Goal: Find specific page/section: Find specific page/section

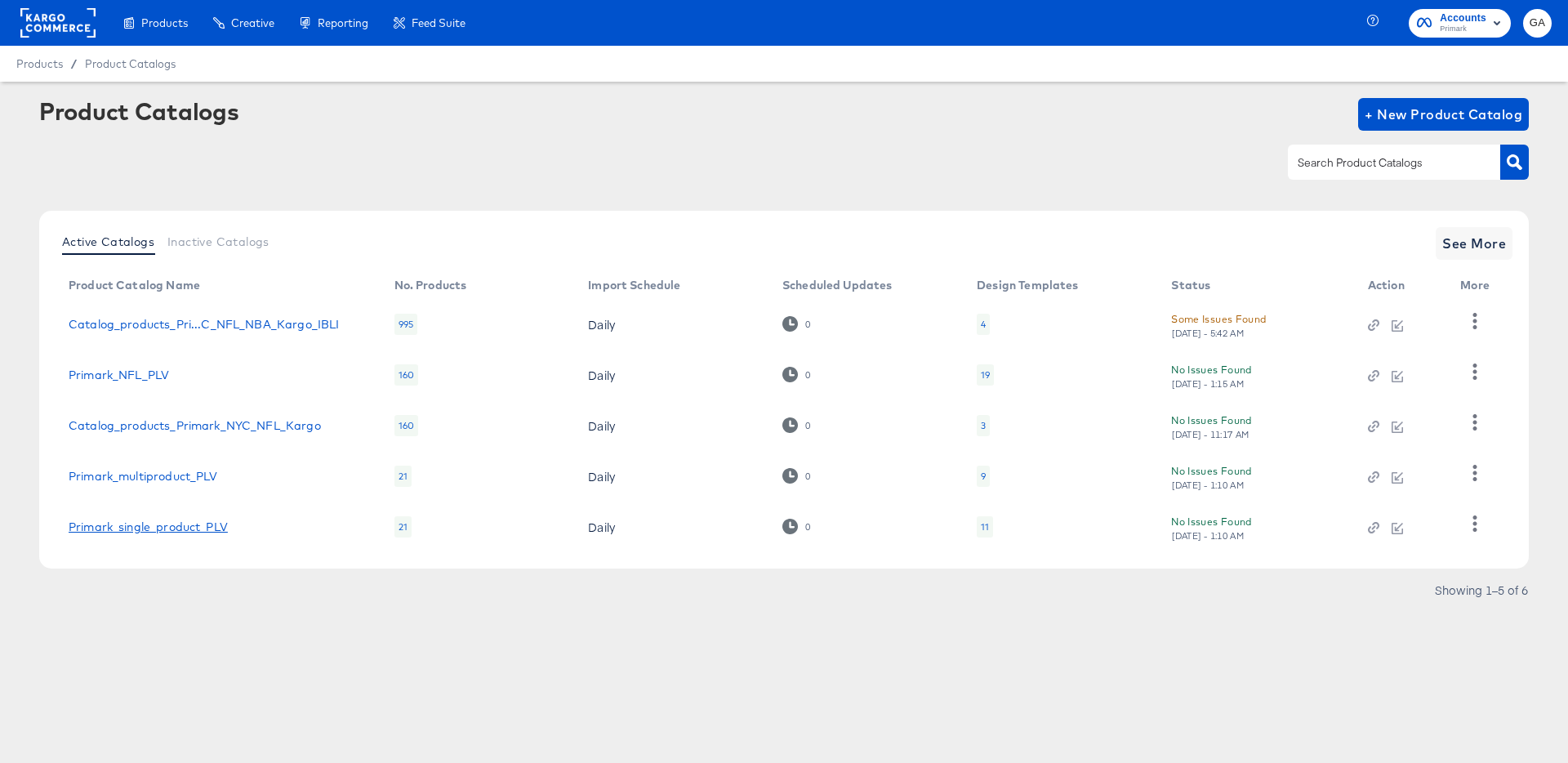
click at [165, 528] on link "Primark_single_product_PLV" at bounding box center [149, 527] width 159 height 13
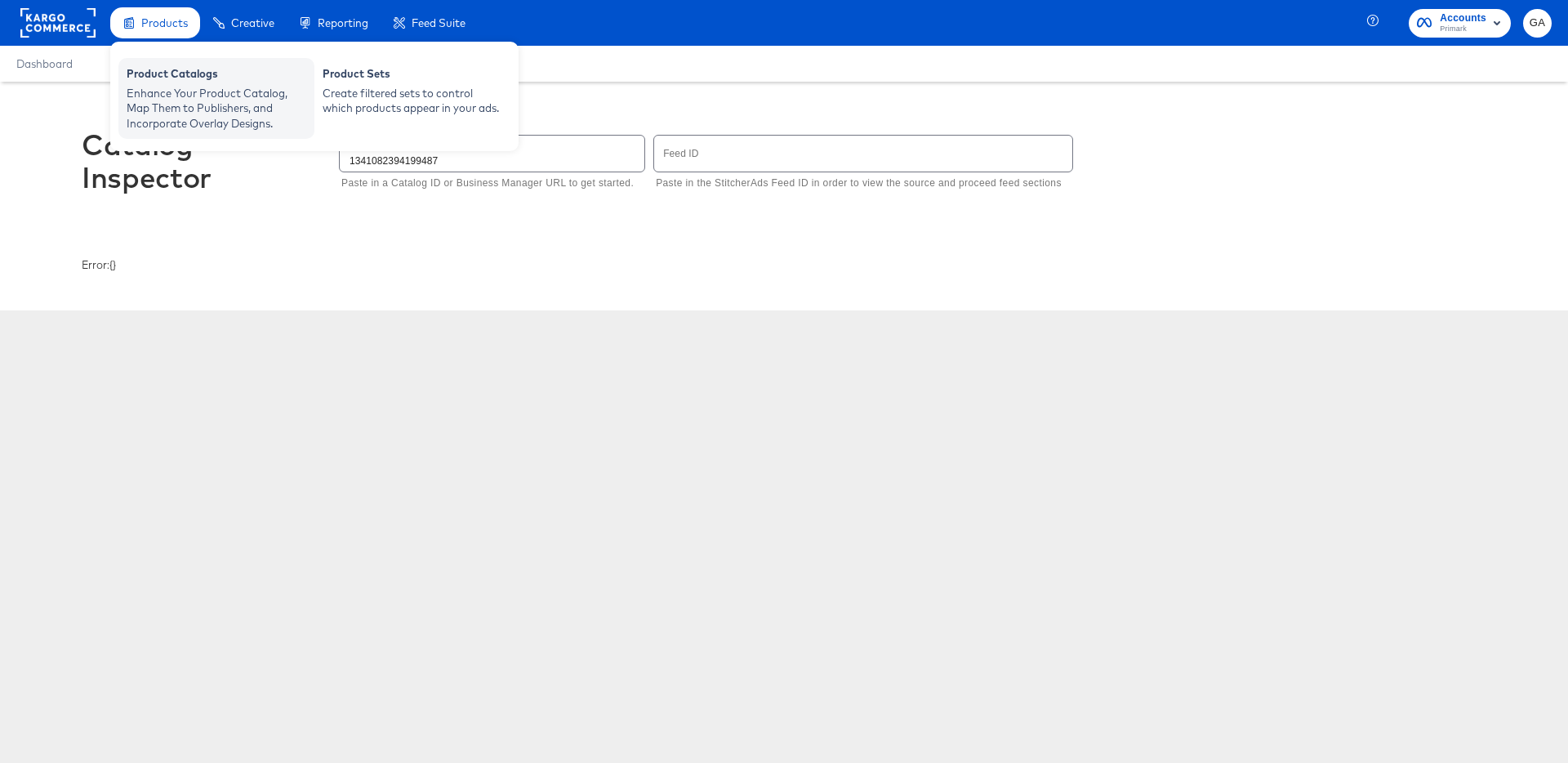
click at [160, 86] on div "Enhance Your Product Catalog, Map Them to Publishers, and Incorporate Overlay D…" at bounding box center [216, 109] width 179 height 46
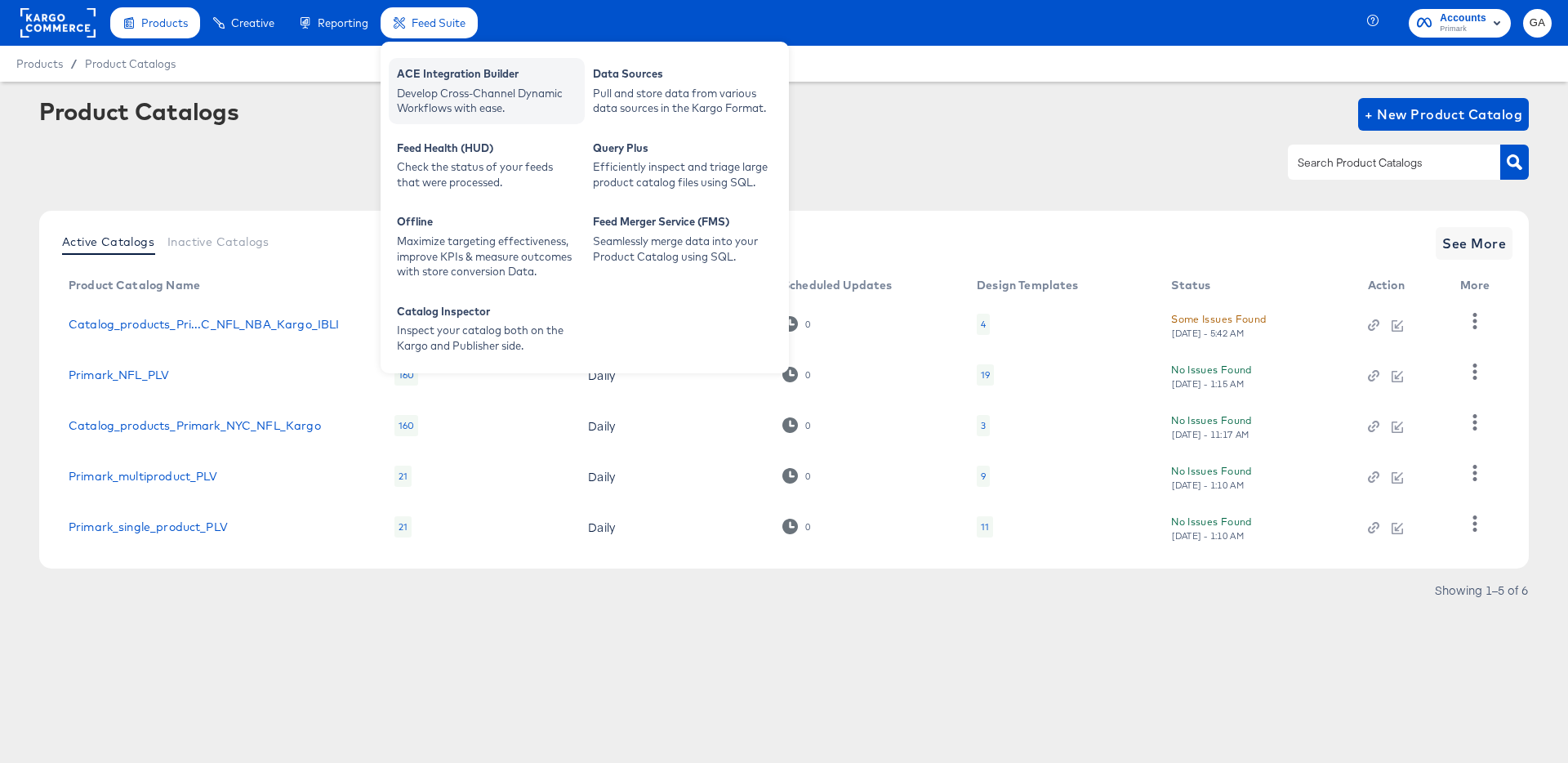
click at [456, 73] on div "ACE Integration Builder" at bounding box center [486, 76] width 179 height 20
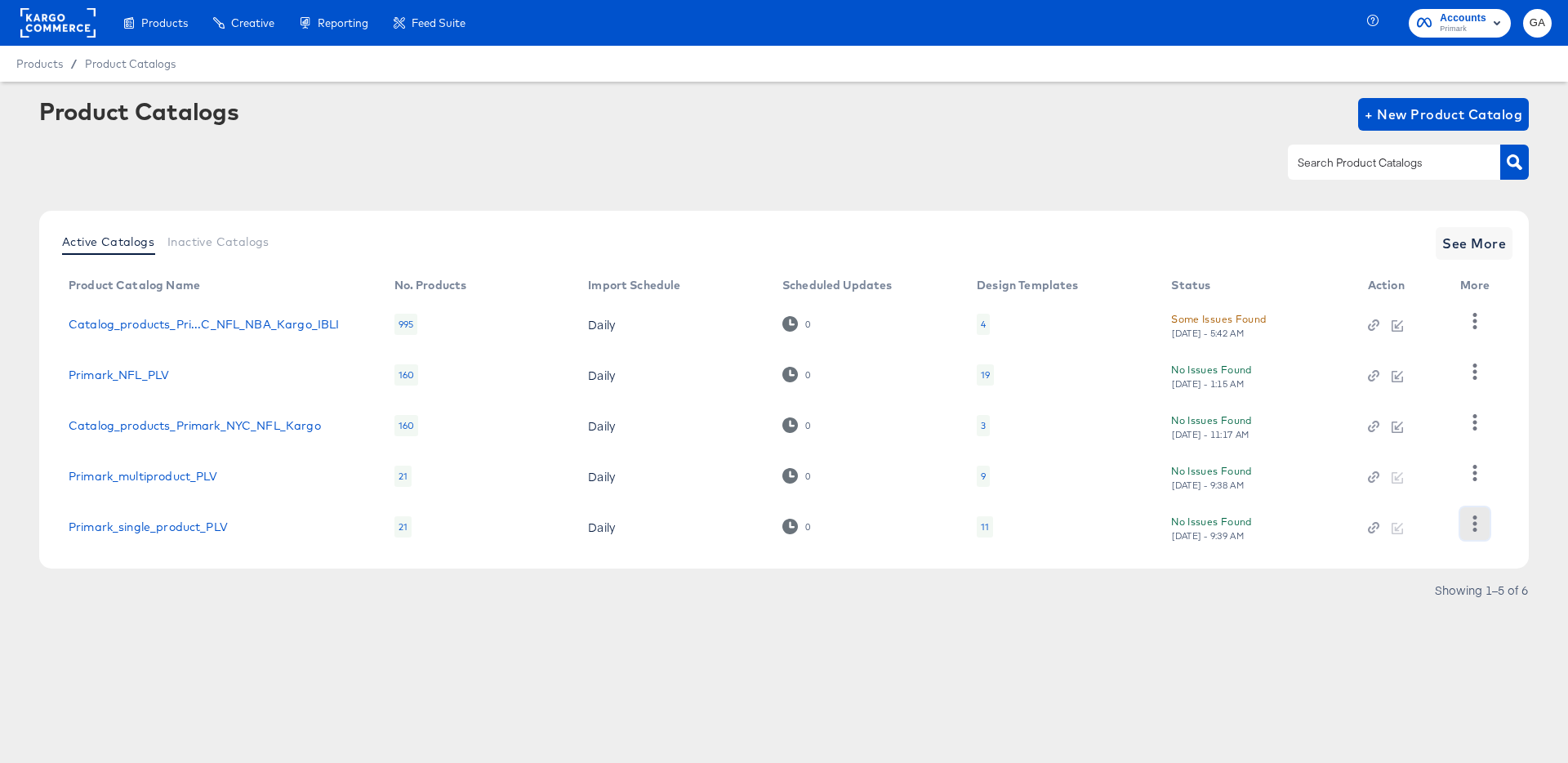
click at [1467, 523] on icon "button" at bounding box center [1475, 524] width 16 height 16
click at [1424, 446] on div "HUD Checks (Internal)" at bounding box center [1409, 442] width 163 height 26
click at [1473, 517] on icon "button" at bounding box center [1475, 524] width 4 height 16
click at [1441, 445] on div "HUD Checks (Internal)" at bounding box center [1409, 442] width 163 height 26
click at [77, 23] on rect at bounding box center [57, 23] width 75 height 30
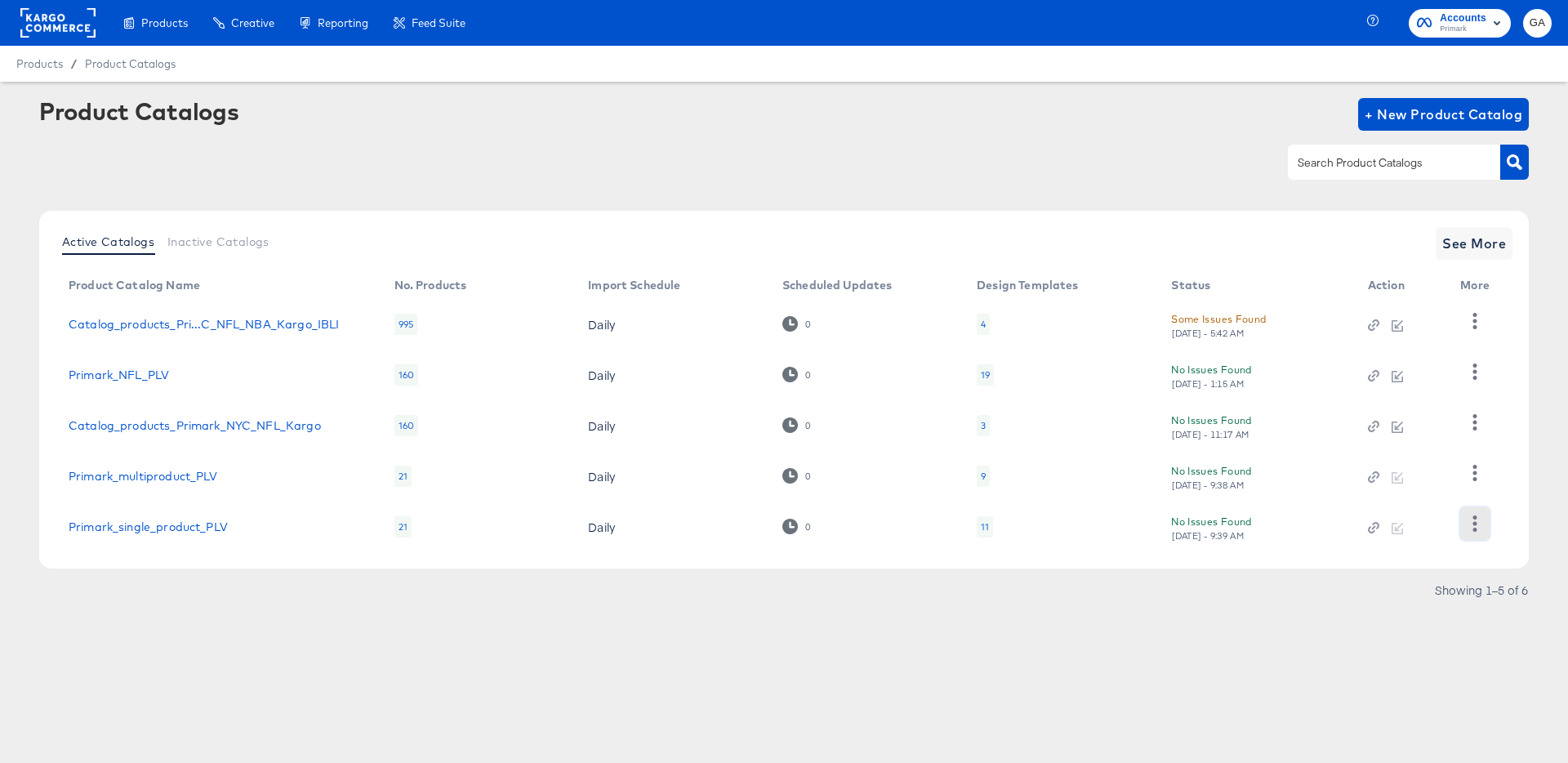
click at [1476, 517] on icon "button" at bounding box center [1475, 524] width 16 height 16
click at [1405, 442] on div "HUD Checks (Internal)" at bounding box center [1409, 442] width 163 height 26
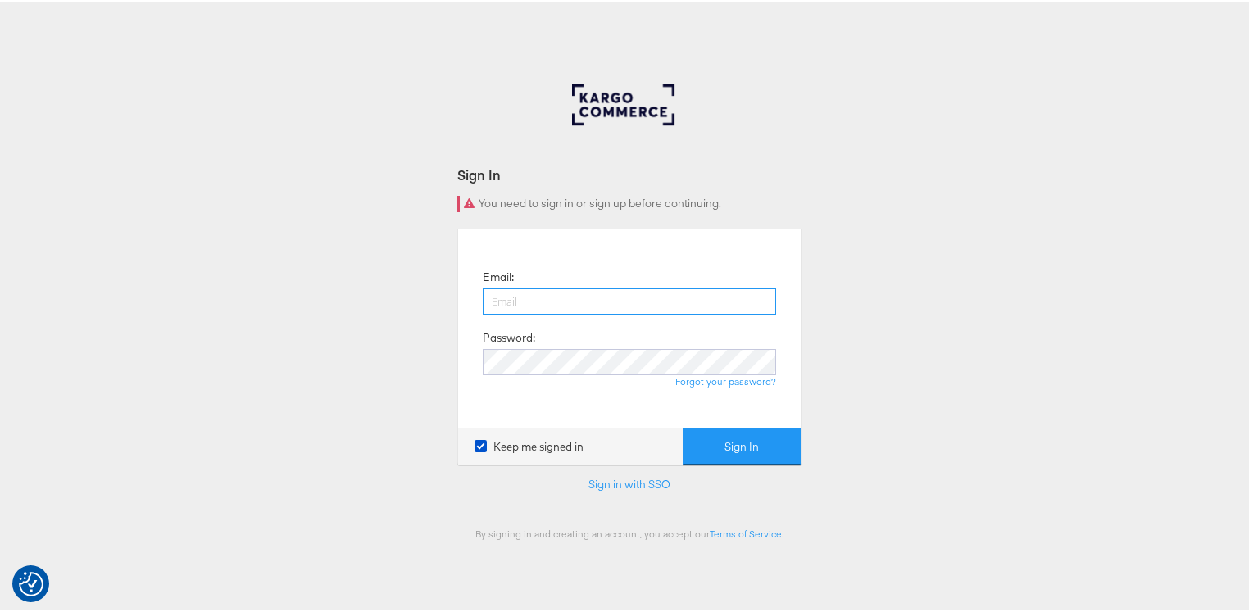
type input "[PERSON_NAME][EMAIL_ADDRESS][PERSON_NAME][DOMAIN_NAME]"
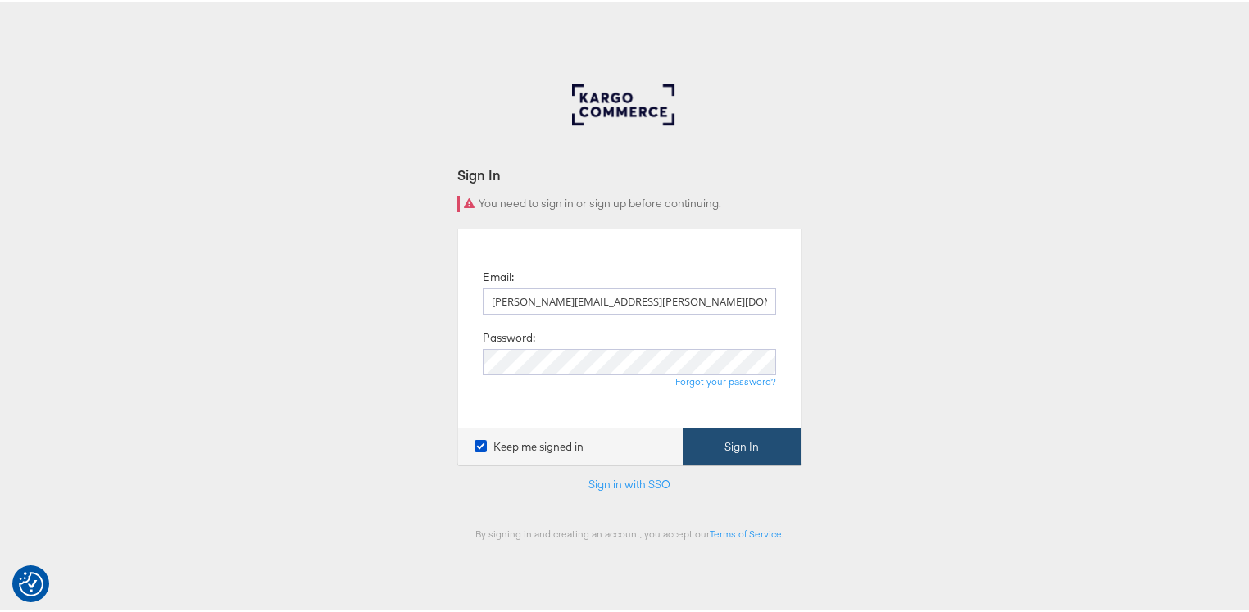
click at [730, 442] on button "Sign In" at bounding box center [742, 444] width 118 height 37
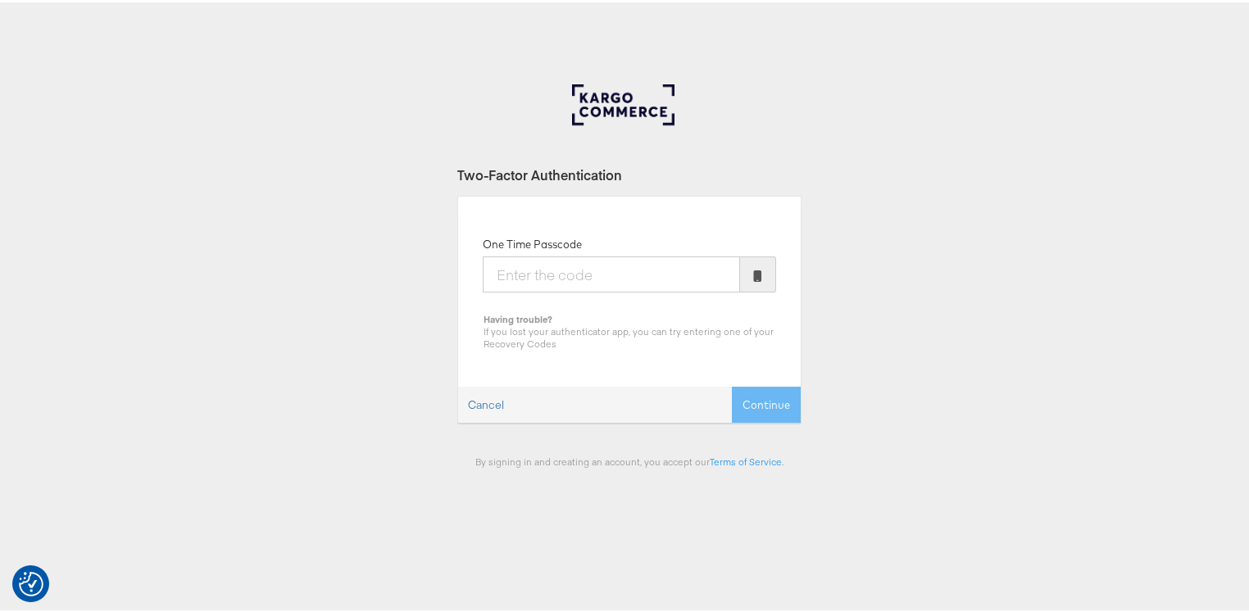
click at [547, 282] on input "One Time Passcode" at bounding box center [611, 272] width 257 height 36
type input "752974"
click at [732, 384] on button "Continue" at bounding box center [766, 402] width 69 height 37
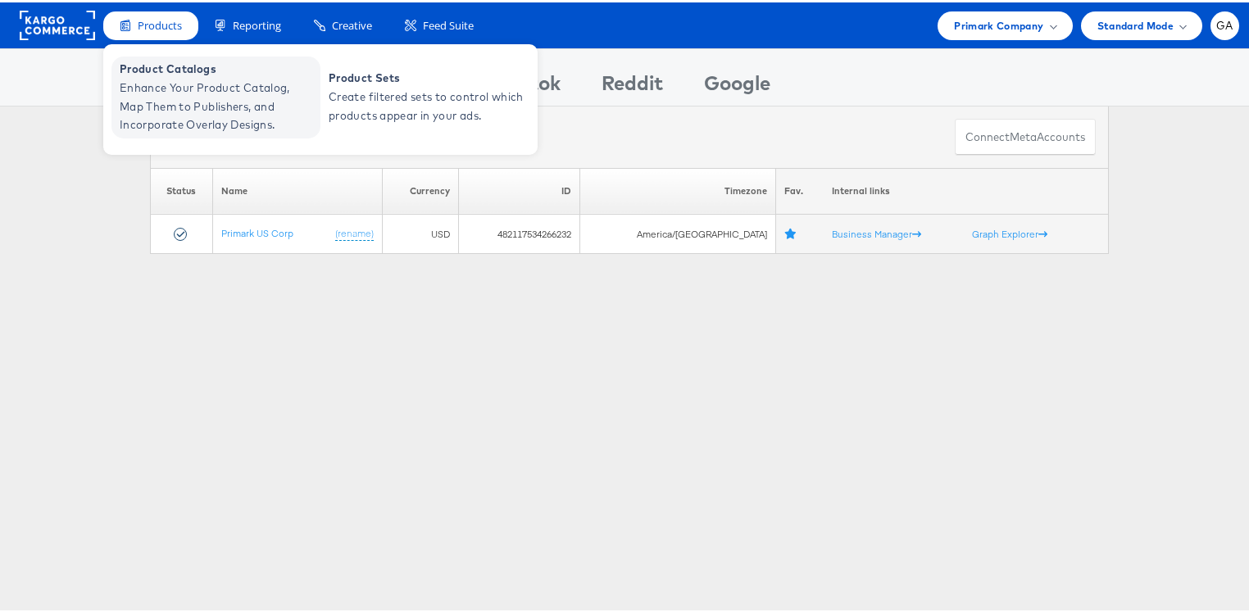
click at [141, 73] on span "Product Catalogs" at bounding box center [218, 66] width 197 height 19
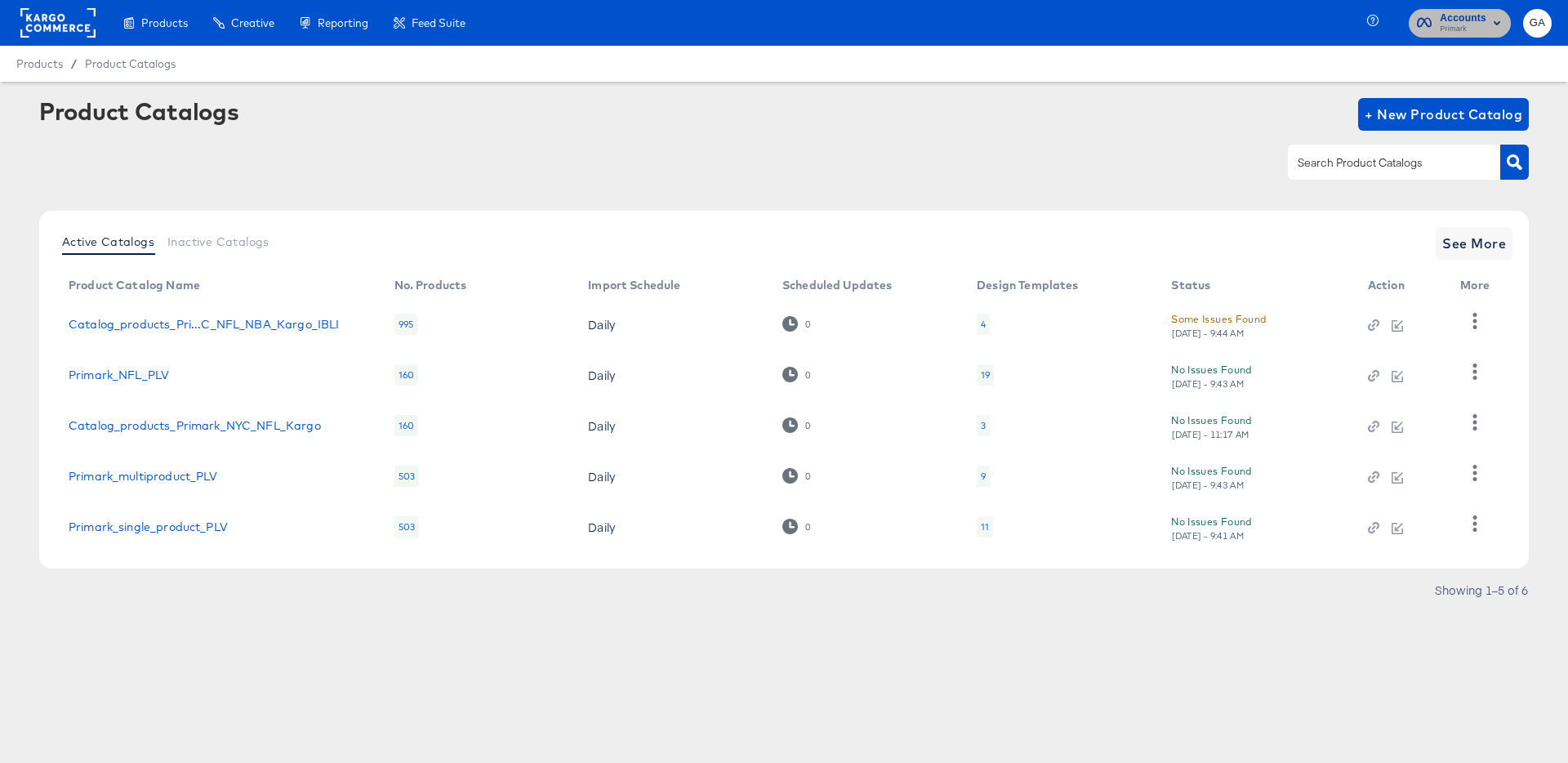
drag, startPoint x: 1480, startPoint y: 25, endPoint x: 1470, endPoint y: 28, distance: 10.4
click at [1479, 25] on span "Primark" at bounding box center [1463, 29] width 47 height 13
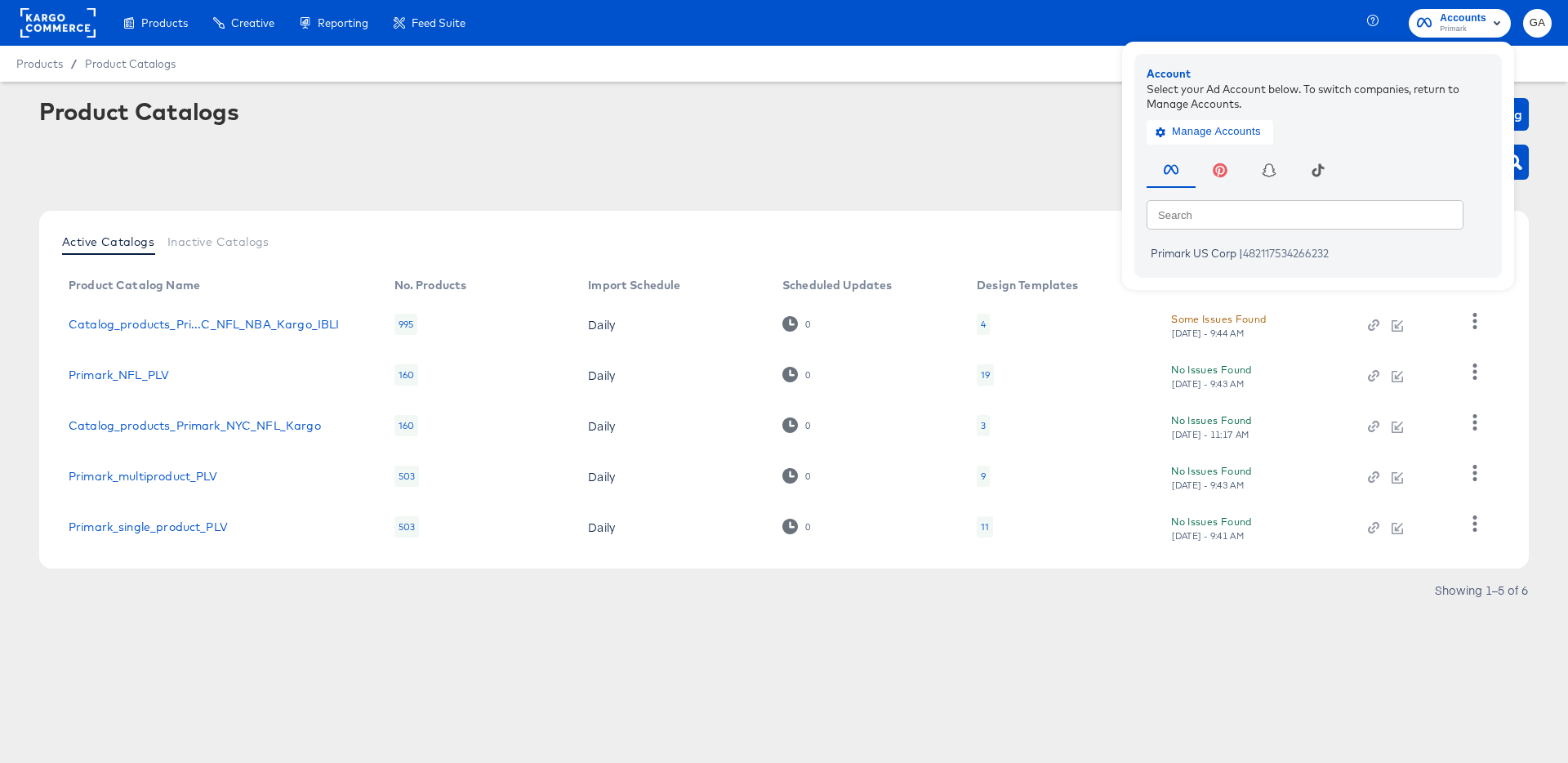
click at [60, 25] on rect at bounding box center [57, 23] width 75 height 30
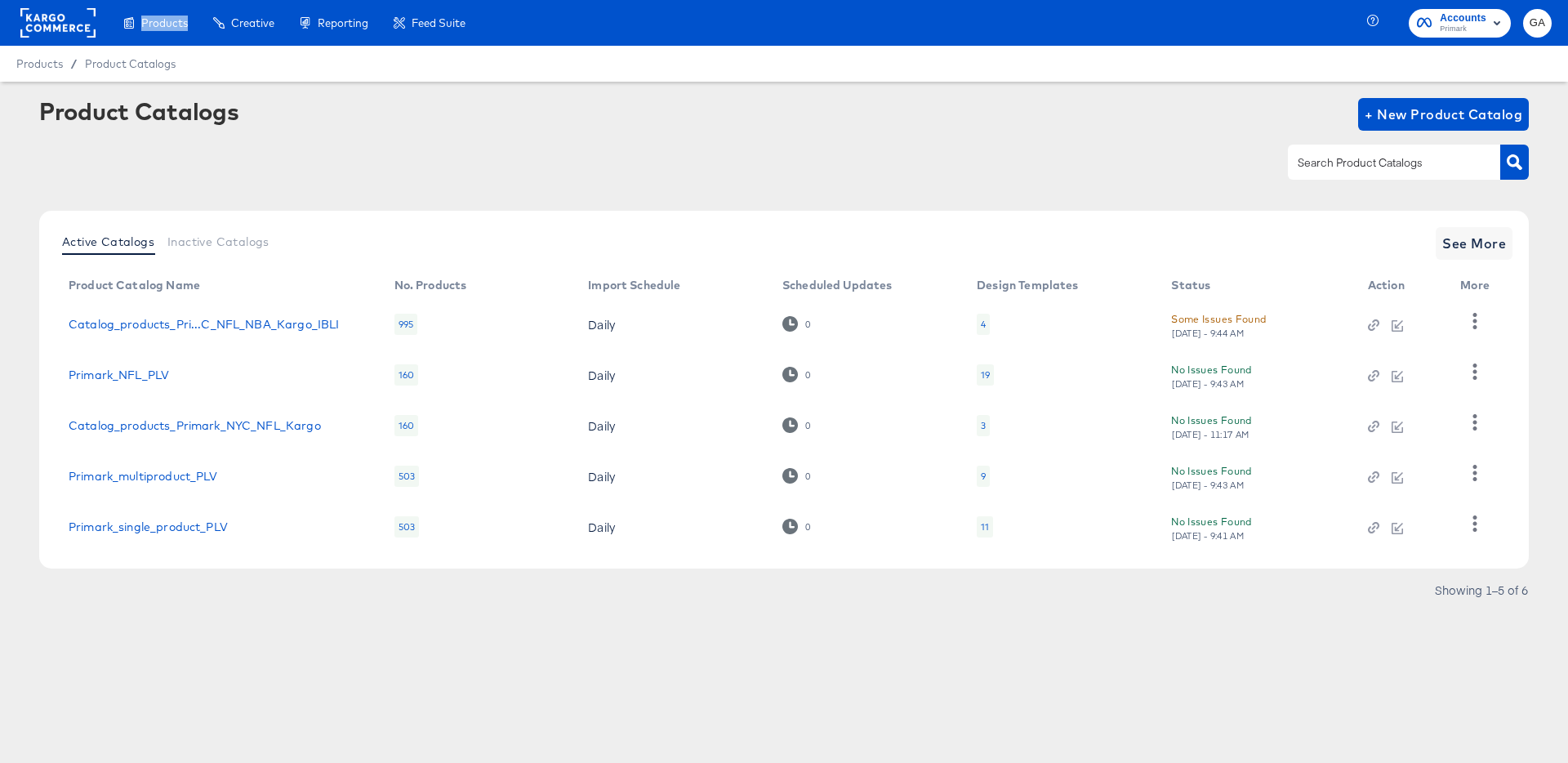
click at [60, 25] on rect at bounding box center [57, 23] width 75 height 30
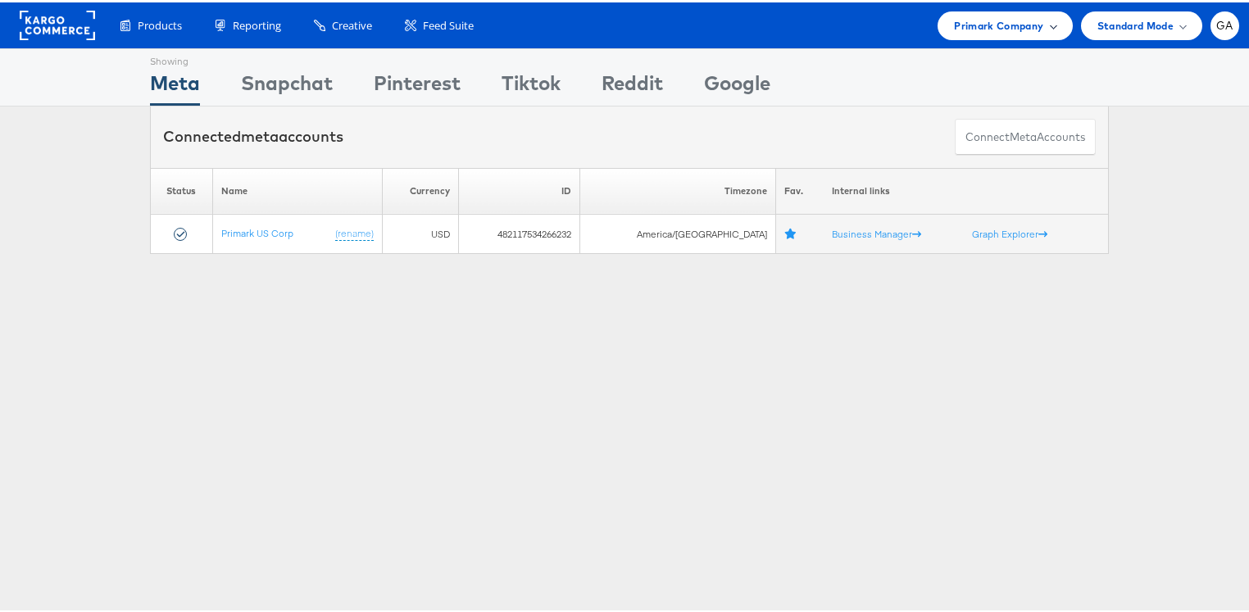
click at [983, 17] on span "Primark Company" at bounding box center [998, 23] width 89 height 17
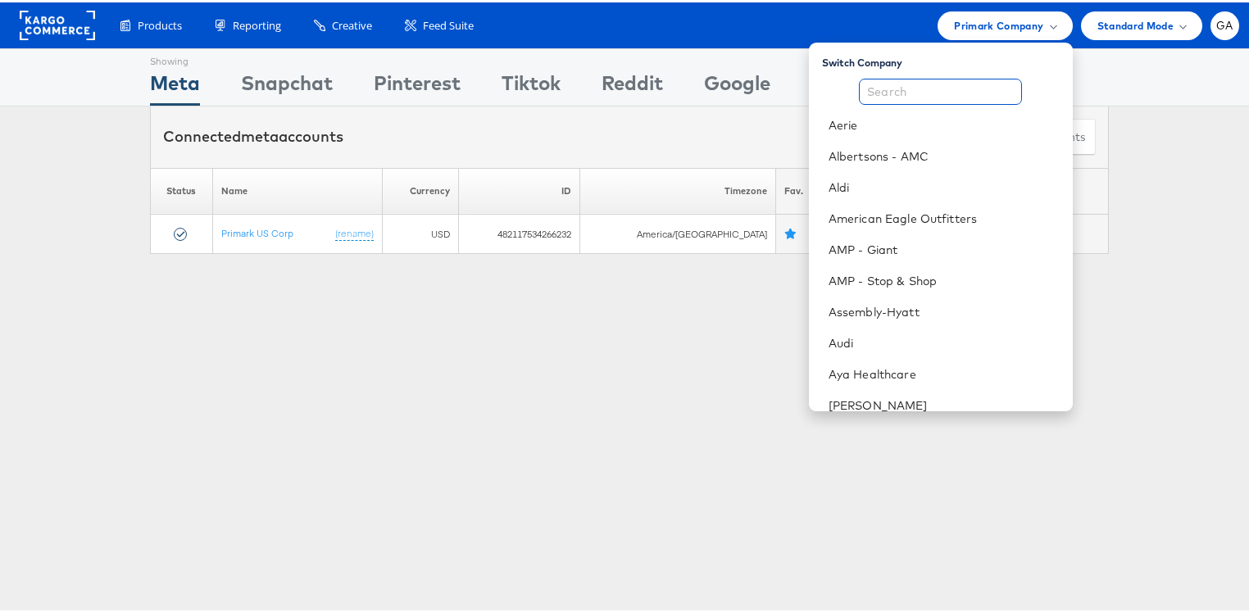
click at [919, 89] on input "text" at bounding box center [940, 89] width 163 height 26
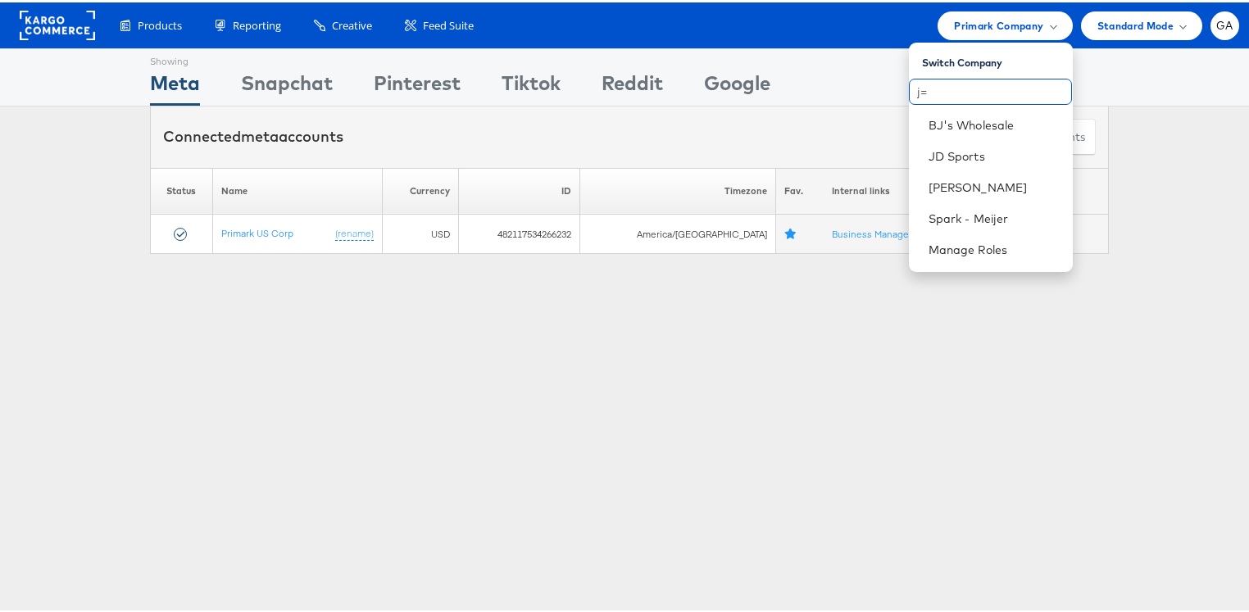
type input "j"
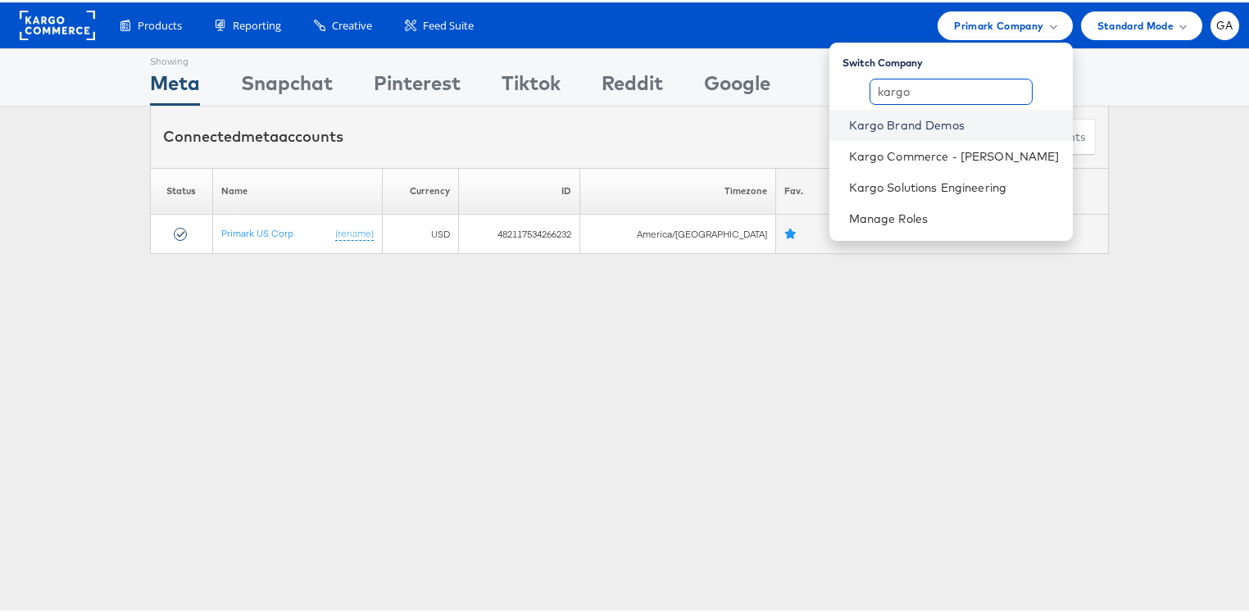
type input "kargo"
click at [923, 119] on link "Kargo Brand Demos" at bounding box center [954, 123] width 211 height 16
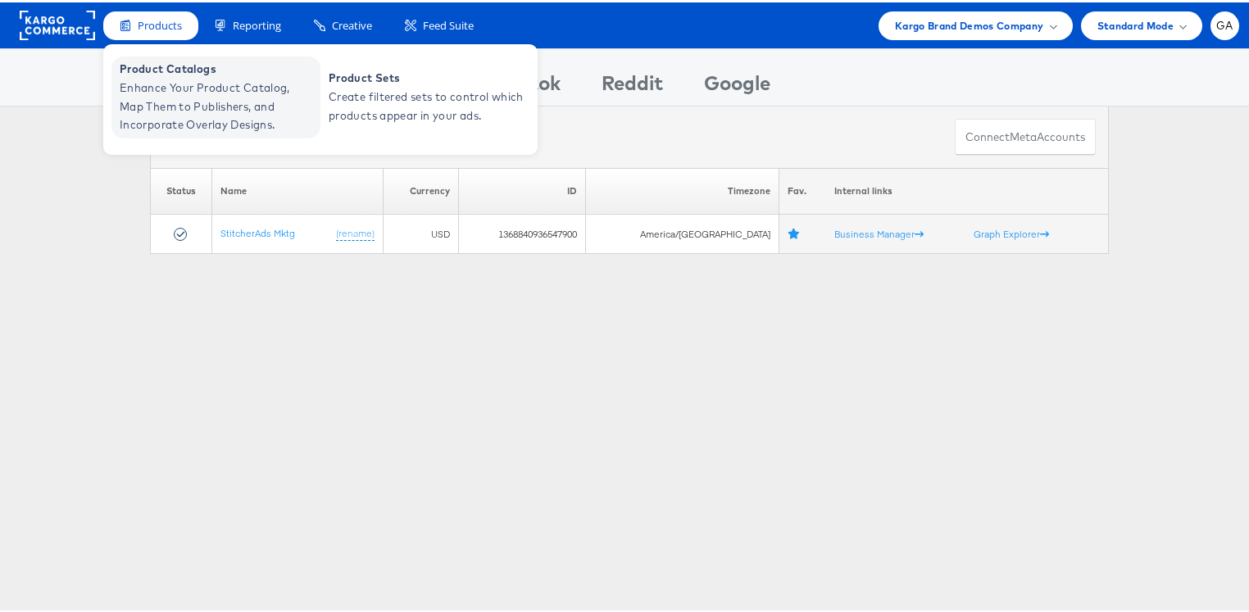
click at [161, 80] on span "Enhance Your Product Catalog, Map Them to Publishers, and Incorporate Overlay D…" at bounding box center [218, 104] width 197 height 56
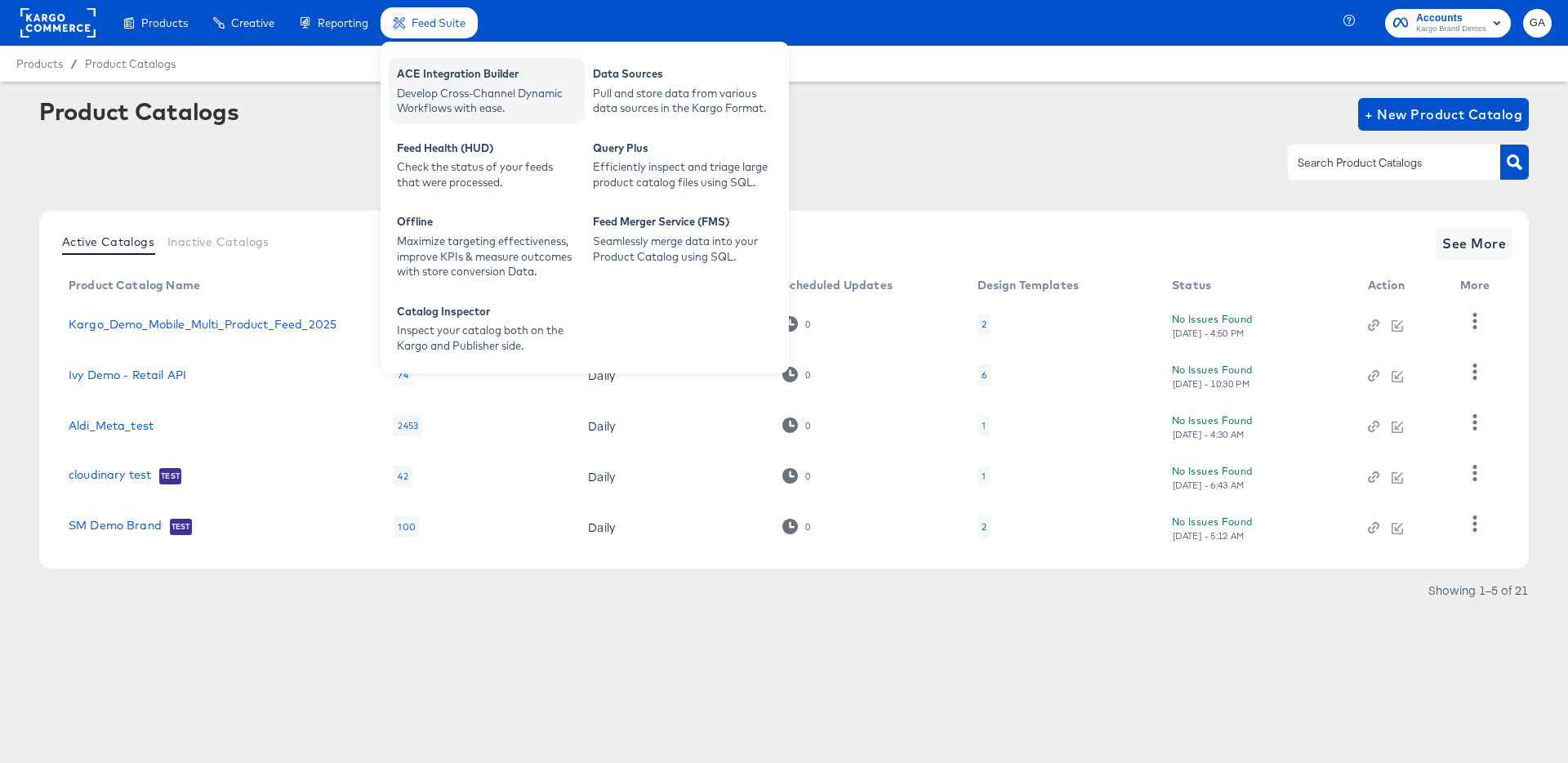
click at [411, 88] on div "Develop Cross-Channel Dynamic Workflows with ease." at bounding box center [486, 101] width 179 height 30
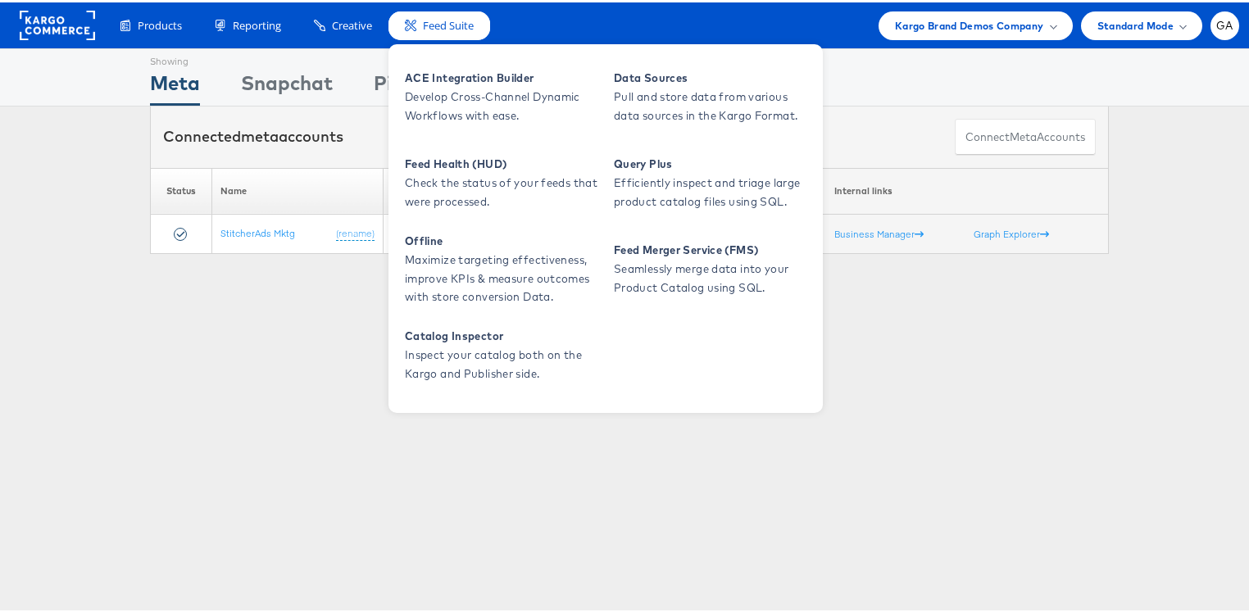
click at [443, 19] on span "Feed Suite" at bounding box center [448, 24] width 51 height 16
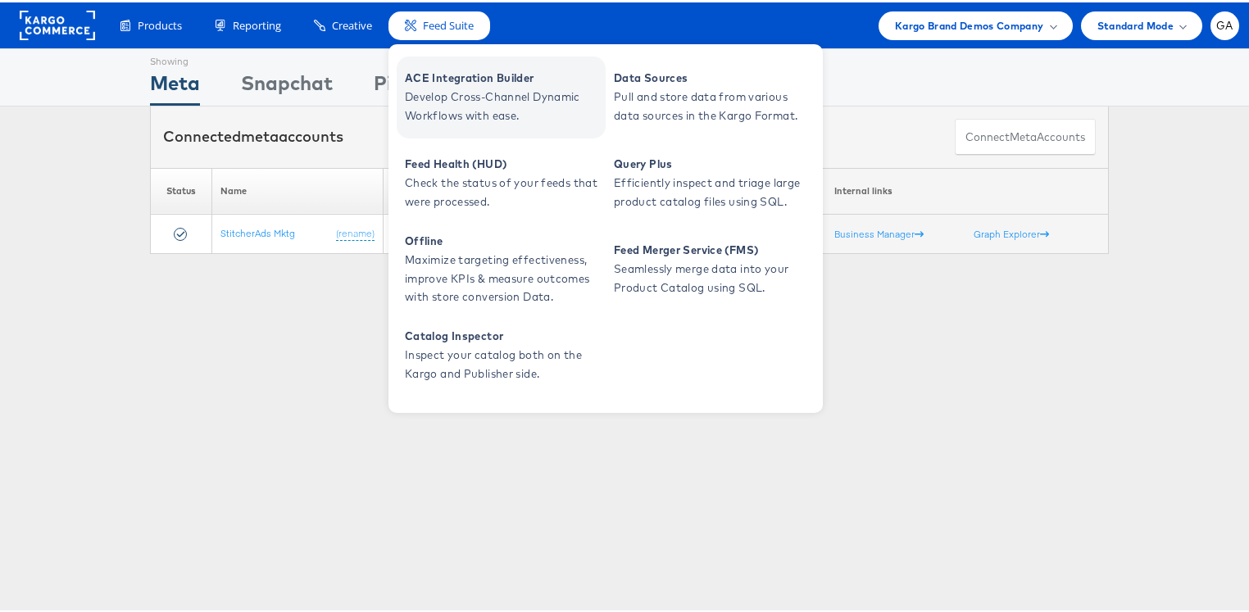
click at [460, 83] on span "ACE Integration Builder" at bounding box center [503, 75] width 197 height 19
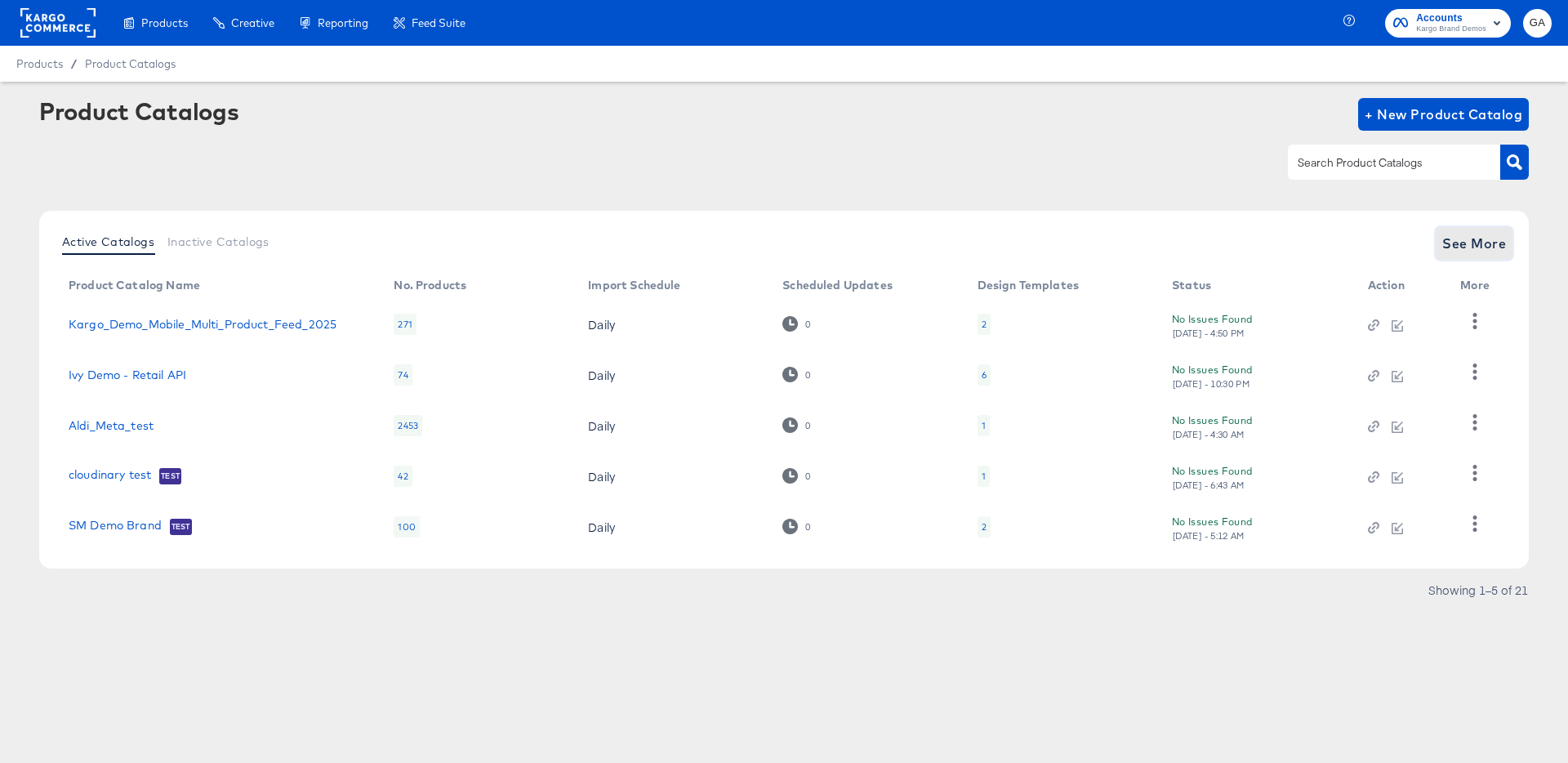
click at [1470, 240] on span "See More" at bounding box center [1474, 243] width 64 height 23
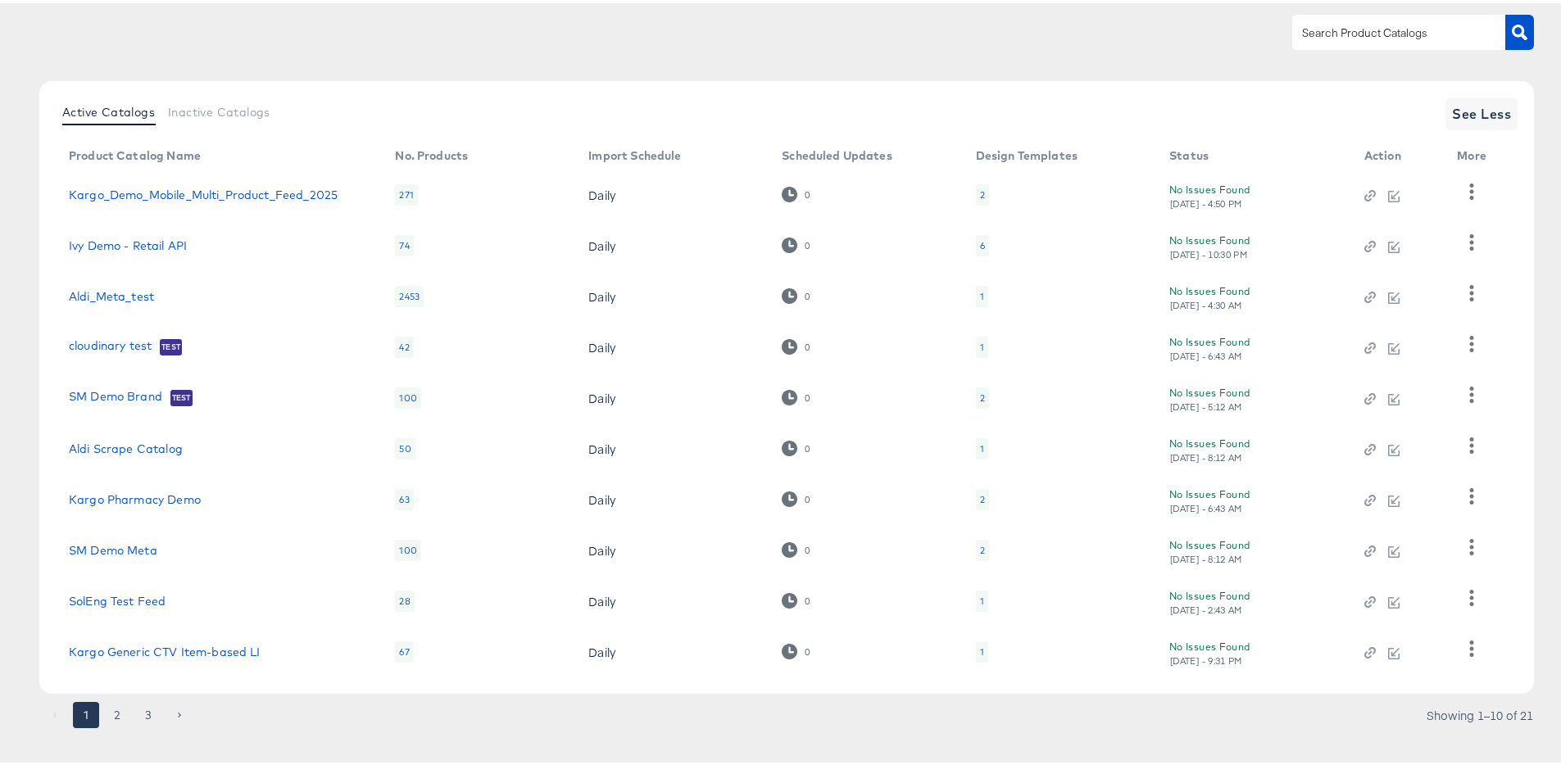
scroll to position [151, 0]
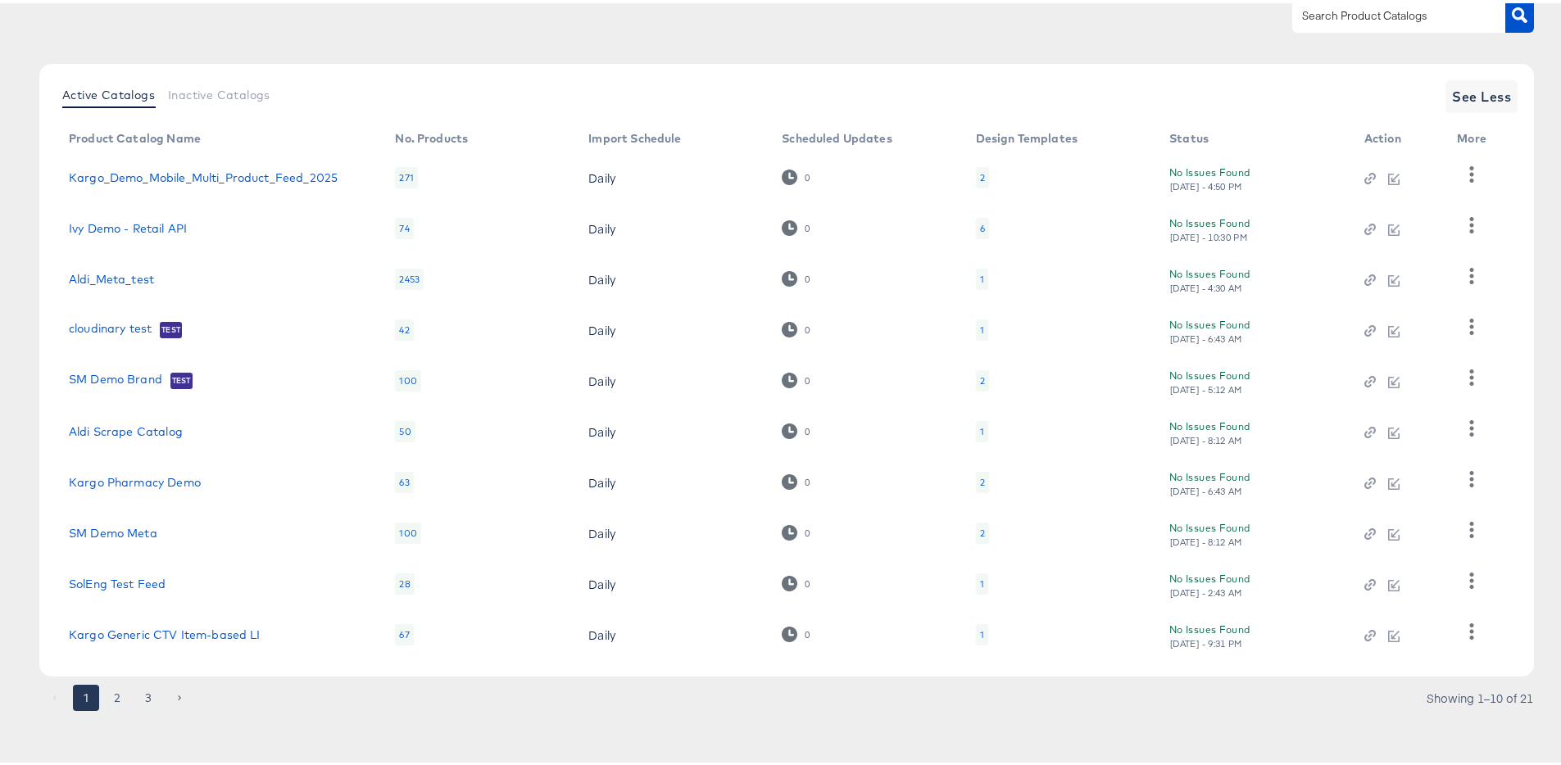
click at [110, 688] on button "2" at bounding box center [117, 695] width 26 height 26
